Goal: Transaction & Acquisition: Purchase product/service

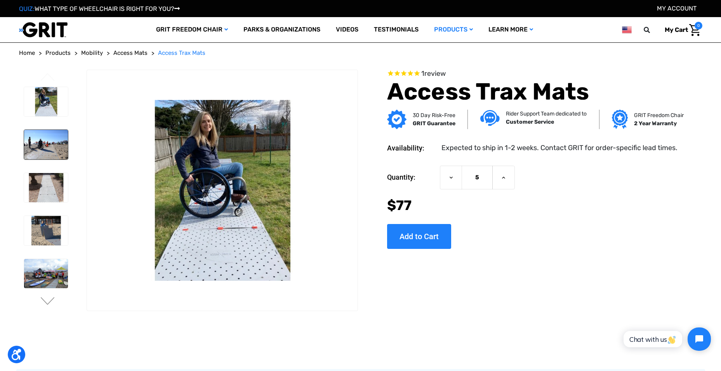
click at [38, 156] on img at bounding box center [46, 145] width 44 height 30
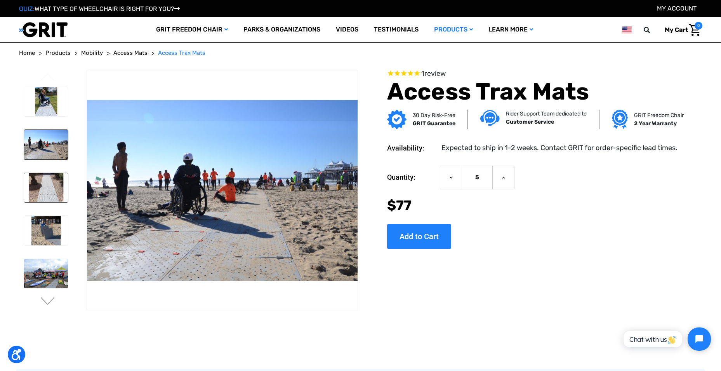
click at [38, 182] on img at bounding box center [46, 188] width 44 height 30
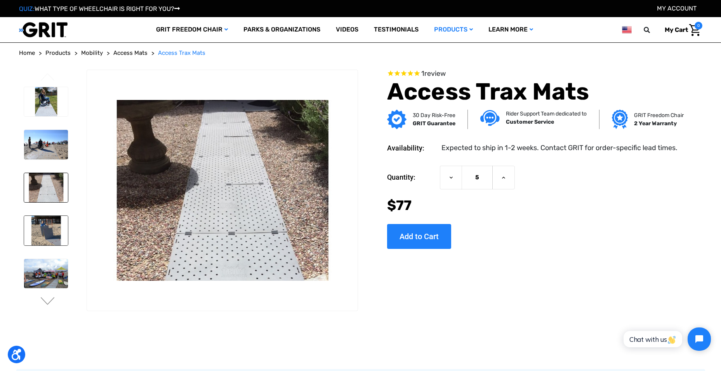
click at [42, 220] on img at bounding box center [46, 231] width 44 height 30
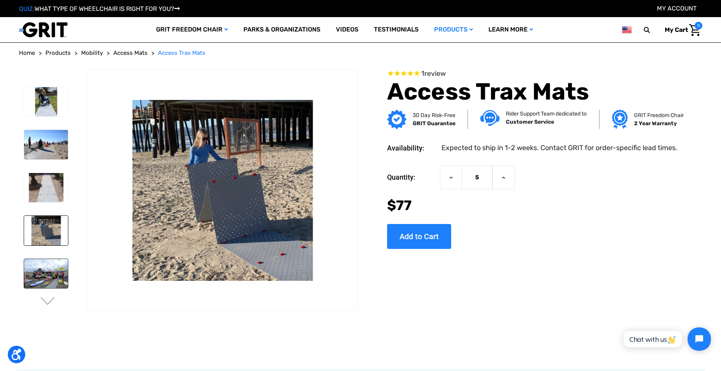
click at [42, 266] on img at bounding box center [46, 274] width 44 height 30
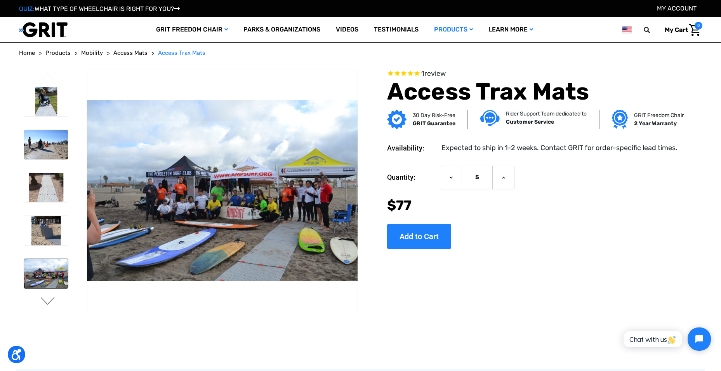
click at [43, 301] on button "Next" at bounding box center [48, 301] width 16 height 9
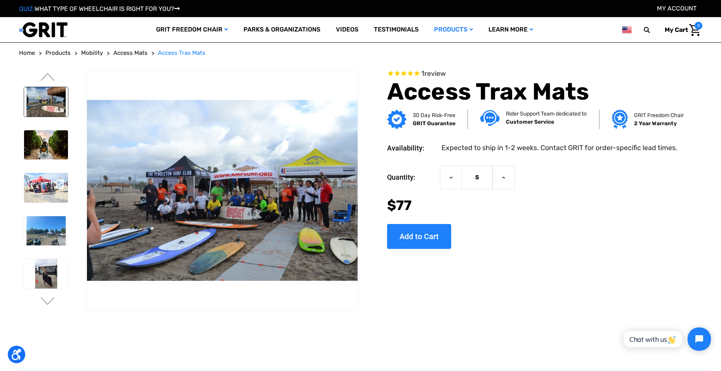
click at [39, 109] on img at bounding box center [46, 102] width 44 height 30
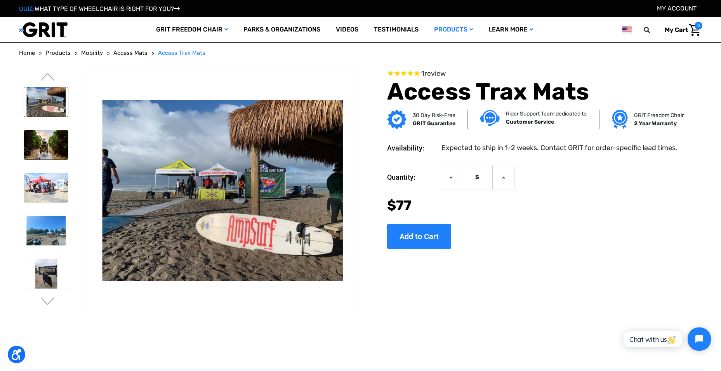
click at [47, 141] on img at bounding box center [46, 145] width 44 height 30
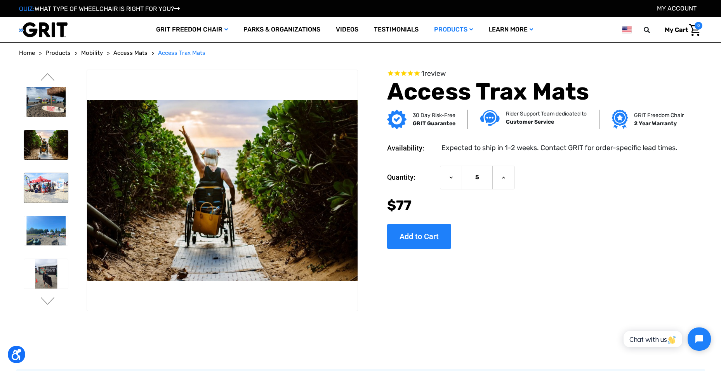
click at [52, 182] on img at bounding box center [46, 188] width 44 height 30
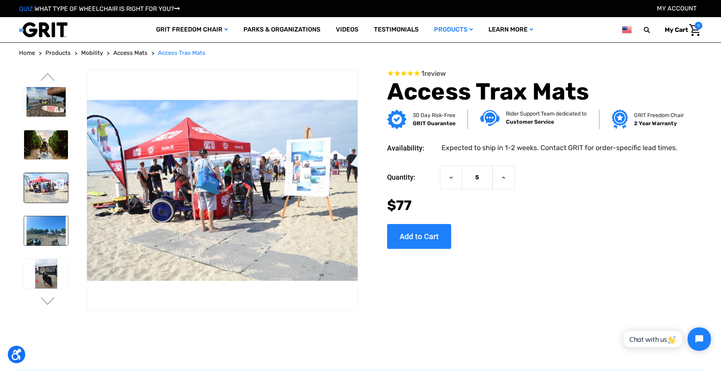
click at [48, 227] on img at bounding box center [46, 231] width 44 height 30
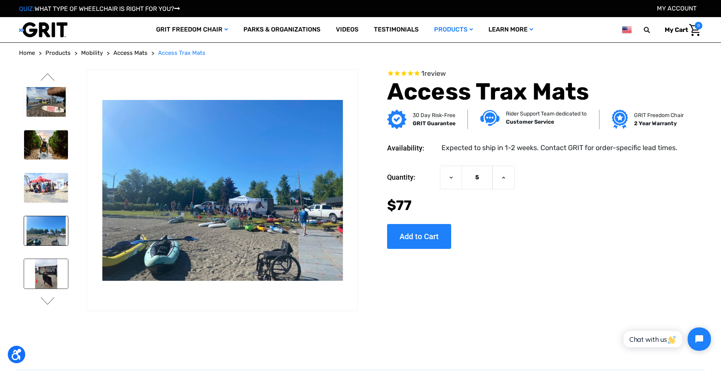
click at [48, 267] on img at bounding box center [46, 274] width 44 height 30
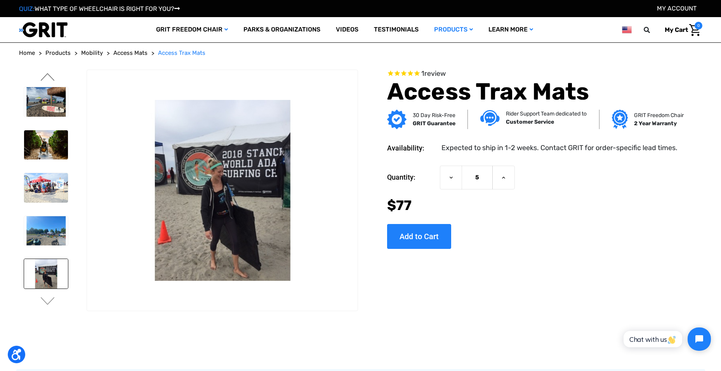
click at [48, 77] on button "Previous" at bounding box center [48, 77] width 16 height 9
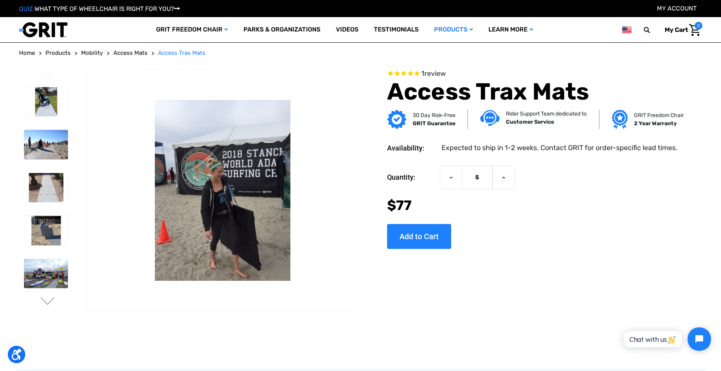
click at [48, 77] on button "Previous" at bounding box center [48, 77] width 16 height 9
click at [456, 180] on button "Decrease Quantity of Access Trax Mats" at bounding box center [451, 177] width 22 height 24
click at [477, 175] on input "5" at bounding box center [477, 177] width 31 height 24
